Goal: Check status: Check status

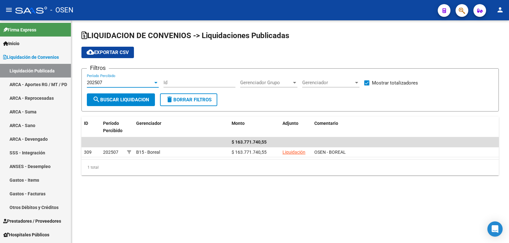
click at [156, 83] on div at bounding box center [155, 83] width 3 height 2
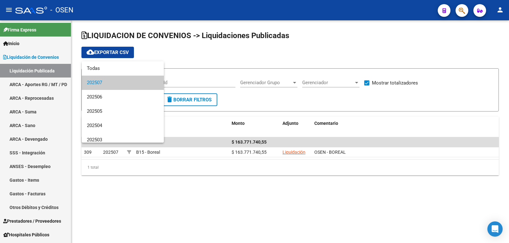
click at [118, 81] on span "202507" at bounding box center [123, 83] width 72 height 14
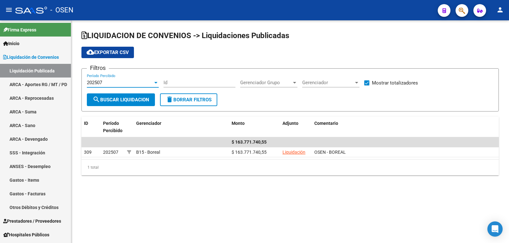
click at [211, 176] on div "LIQUIDACION DE CONVENIOS -> Liquidaciones Publicadas cloud_download Exportar CS…" at bounding box center [290, 108] width 438 height 176
